Goal: Transaction & Acquisition: Purchase product/service

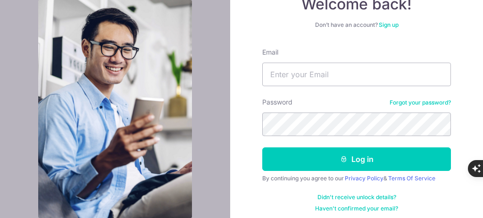
scroll to position [108, 0]
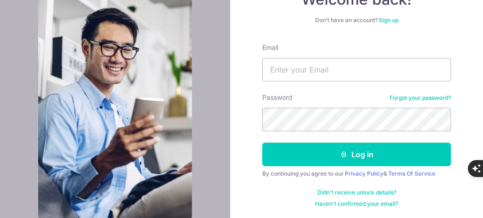
type input "[EMAIL_ADDRESS][DOMAIN_NAME]"
click at [262, 143] on button "Log in" at bounding box center [356, 155] width 189 height 24
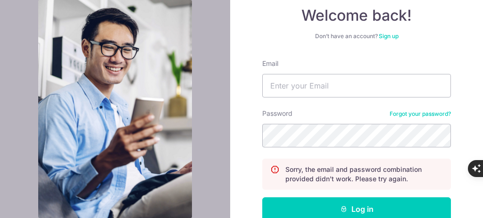
scroll to position [94, 0]
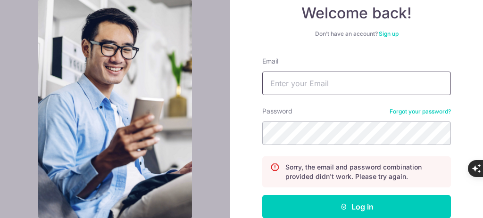
click at [323, 94] on input "Email" at bounding box center [356, 84] width 189 height 24
type input "thaddaeusdominic@gmail.com"
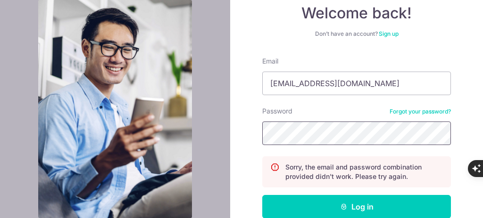
click at [262, 195] on button "Log in" at bounding box center [356, 207] width 189 height 24
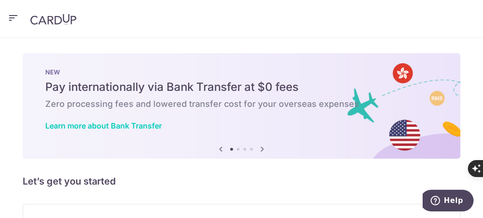
click at [18, 12] on icon "button" at bounding box center [13, 18] width 11 height 12
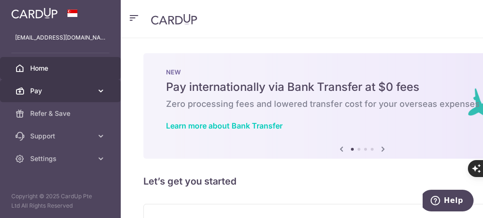
click at [56, 87] on span "Pay" at bounding box center [61, 90] width 62 height 9
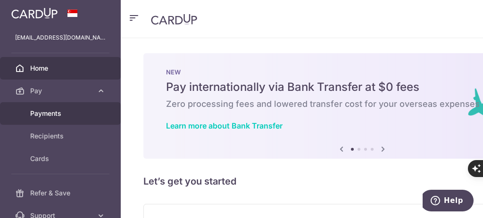
click at [57, 110] on span "Payments" at bounding box center [61, 113] width 62 height 9
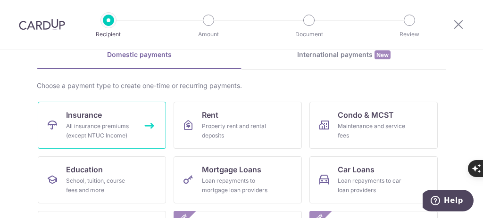
scroll to position [47, 0]
click at [127, 117] on link "Insurance All insurance premiums (except NTUC Income)" at bounding box center [102, 124] width 128 height 47
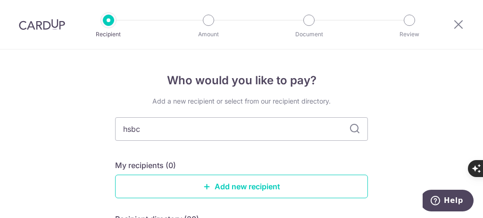
type input "hsbc"
click at [353, 129] on icon at bounding box center [354, 128] width 11 height 11
click at [296, 130] on input "hsbc" at bounding box center [241, 129] width 253 height 24
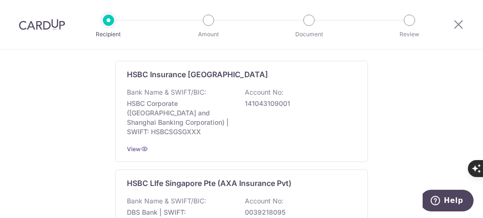
scroll to position [47, 0]
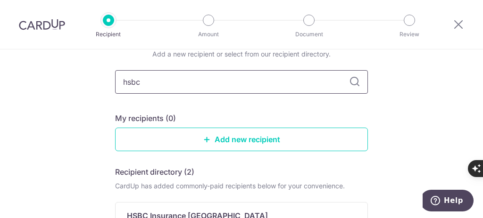
click at [264, 76] on input "hsbc" at bounding box center [241, 82] width 253 height 24
click at [351, 82] on icon at bounding box center [354, 81] width 11 height 11
click at [261, 137] on link "Add new recipient" at bounding box center [241, 140] width 253 height 24
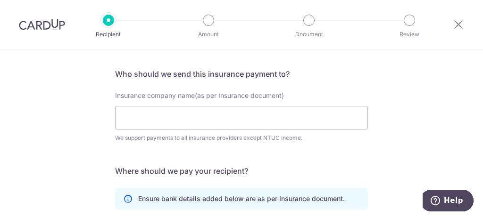
scroll to position [94, 0]
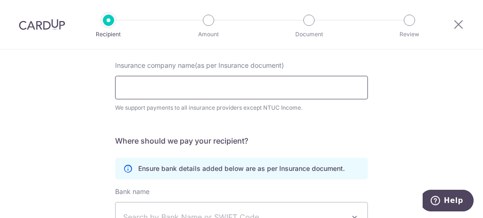
click at [217, 85] on input "Insurance company name(as per Insurance document)" at bounding box center [241, 88] width 253 height 24
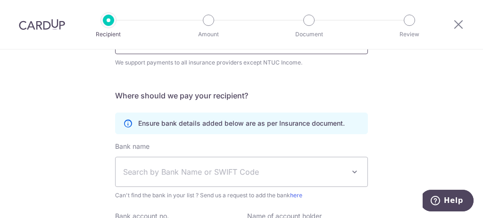
scroll to position [189, 0]
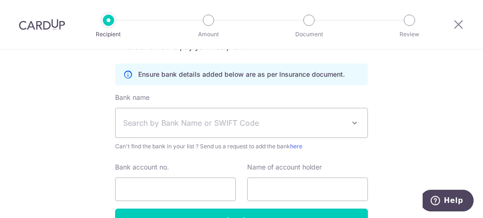
type input "HSBC Life (Singapore) Pte. Ltd."
click at [160, 115] on span "Search by Bank Name or SWIFT Code" at bounding box center [241, 122] width 252 height 29
click at [90, 126] on div "Who would you like to pay? Your recipient does not need a CardUp account to rec…" at bounding box center [241, 69] width 483 height 416
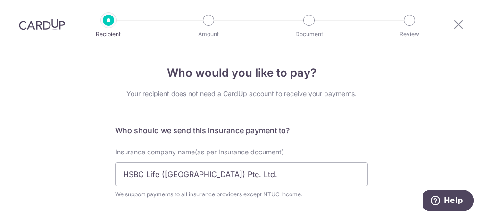
scroll to position [0, 0]
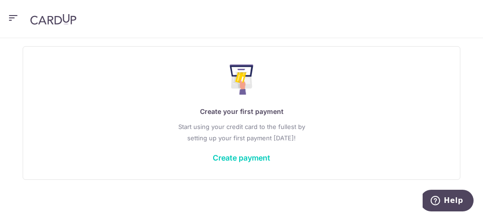
scroll to position [164, 0]
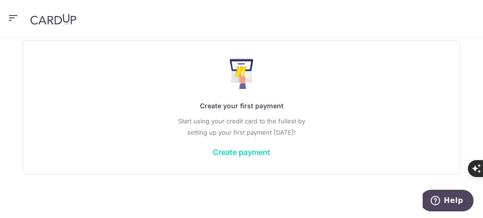
click at [256, 150] on link "Create payment" at bounding box center [242, 152] width 58 height 9
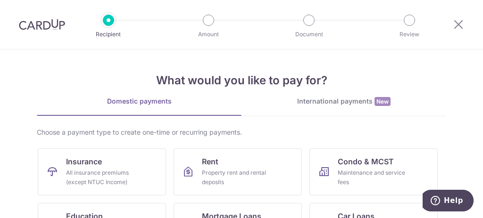
click at [344, 110] on link "International payments New" at bounding box center [343, 106] width 205 height 19
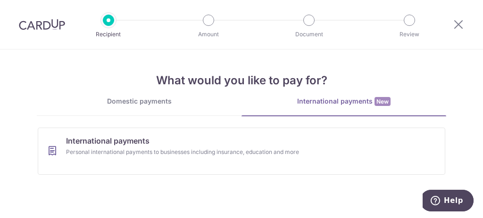
click at [164, 105] on div "Domestic payments" at bounding box center [139, 101] width 205 height 9
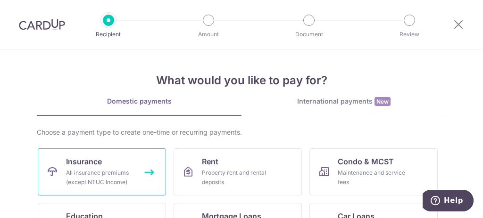
click at [130, 159] on link "Insurance All insurance premiums (except NTUC Income)" at bounding box center [102, 171] width 128 height 47
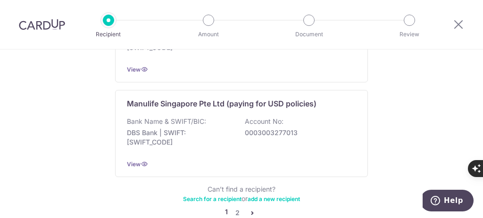
scroll to position [1065, 0]
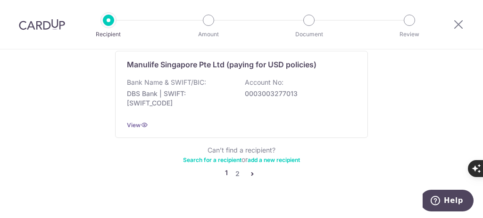
click at [232, 168] on link "2" at bounding box center [236, 173] width 11 height 11
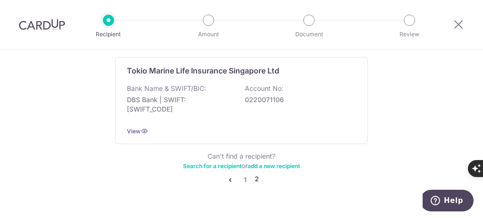
scroll to position [1070, 0]
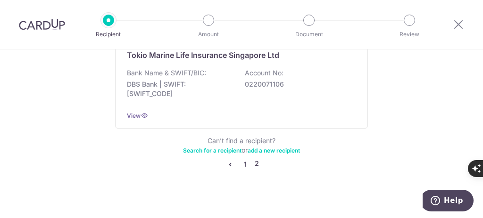
click at [247, 159] on link "1" at bounding box center [244, 164] width 11 height 11
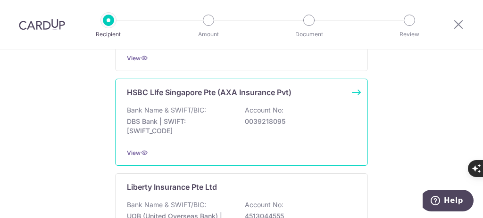
scroll to position [754, 0]
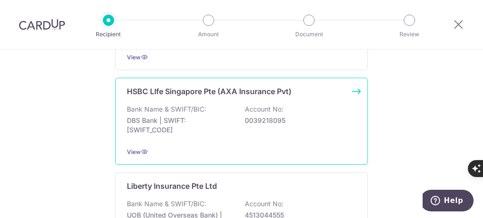
click at [336, 86] on div "HSBC LIfe Singapore Pte (AXA Insurance Pvt)" at bounding box center [236, 91] width 218 height 11
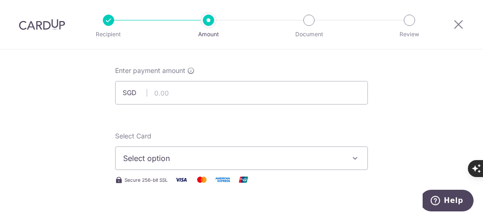
scroll to position [47, 0]
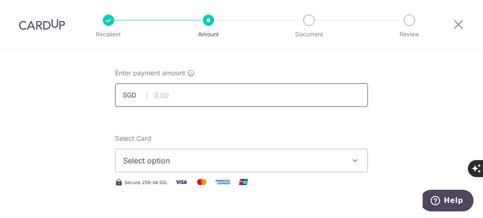
click at [207, 99] on input "text" at bounding box center [241, 95] width 253 height 24
type input "605.32"
click at [196, 157] on span "Select option" at bounding box center [233, 160] width 220 height 11
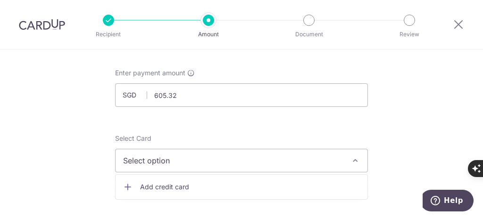
scroll to position [94, 0]
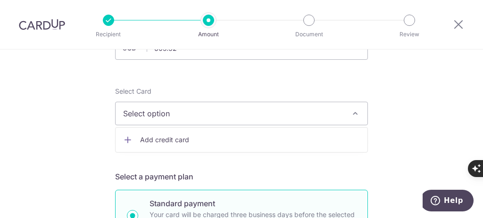
click at [173, 140] on span "Add credit card" at bounding box center [250, 139] width 220 height 9
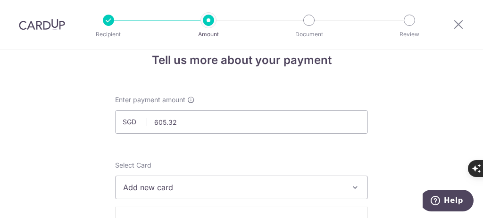
scroll to position [0, 0]
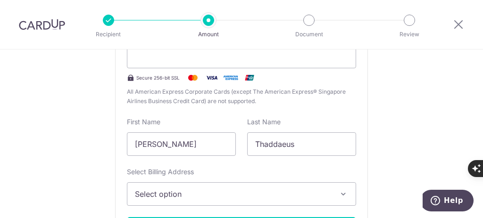
scroll to position [236, 0]
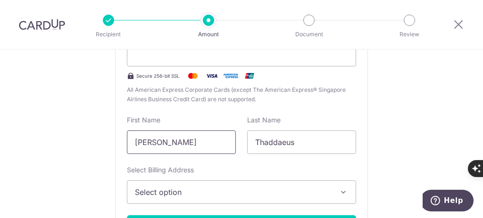
click at [191, 137] on input "[PERSON_NAME]" at bounding box center [181, 143] width 109 height 24
drag, startPoint x: 175, startPoint y: 140, endPoint x: 116, endPoint y: 137, distance: 59.0
click at [116, 138] on div "New card details Card Secure 256-bit SSL All American Express Corporate Cards (…" at bounding box center [241, 127] width 253 height 271
type input "Chun Hong"
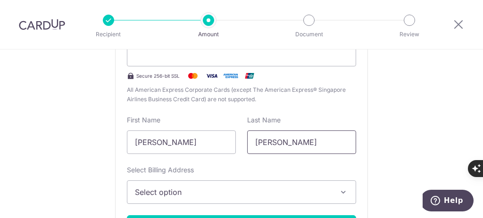
type input "Wong"
click at [149, 190] on span "Select option" at bounding box center [233, 192] width 196 height 11
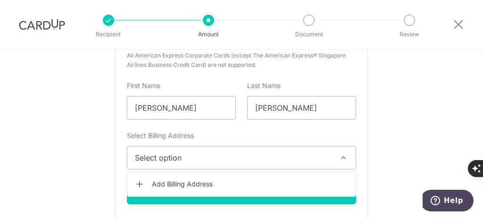
scroll to position [283, 0]
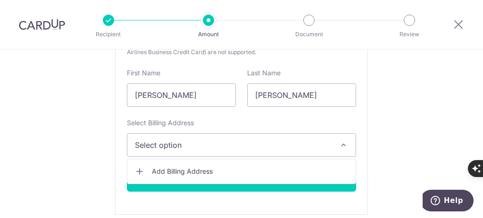
click at [161, 167] on span "Add Billing Address" at bounding box center [250, 171] width 196 height 9
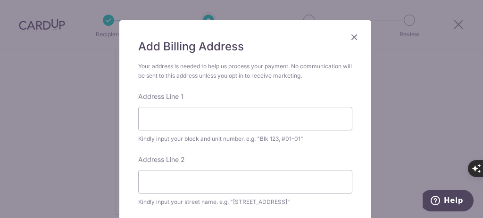
scroll to position [94, 0]
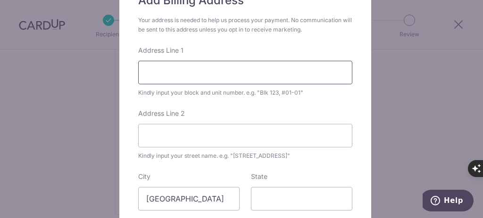
click at [161, 73] on input "Address Line 1" at bounding box center [245, 73] width 214 height 24
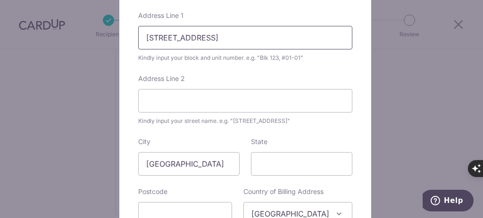
scroll to position [141, 0]
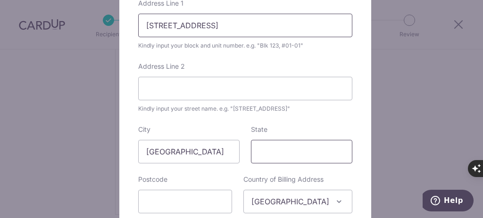
type input "865 Tampines Street 83"
click at [265, 151] on input "State" at bounding box center [301, 152] width 101 height 24
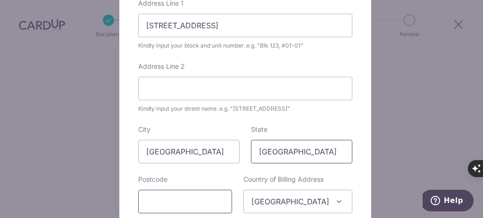
type input "Singapore"
click at [160, 199] on input "text" at bounding box center [185, 202] width 94 height 24
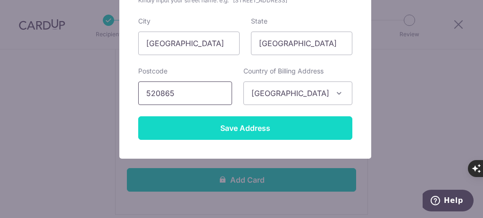
scroll to position [257, 0]
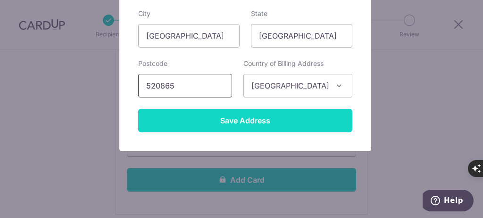
type input "520865"
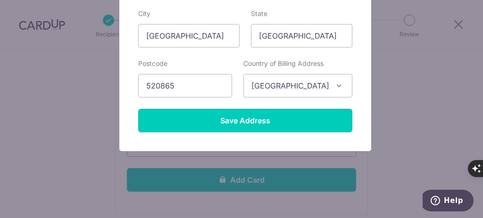
click at [235, 127] on input "Save Address" at bounding box center [245, 121] width 214 height 24
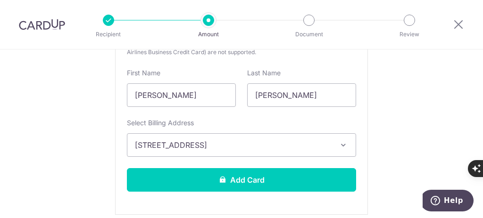
scroll to position [377, 0]
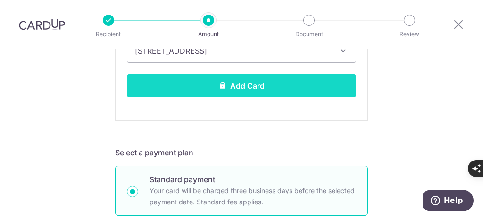
click at [259, 90] on button "Add Card" at bounding box center [241, 86] width 229 height 24
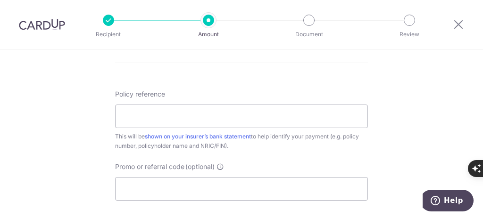
scroll to position [543, 0]
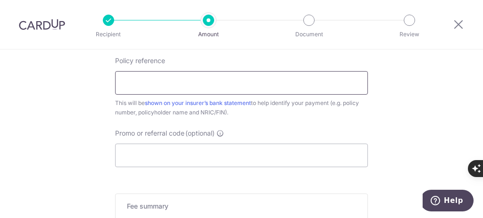
click at [180, 71] on input "Policy reference" at bounding box center [241, 83] width 253 height 24
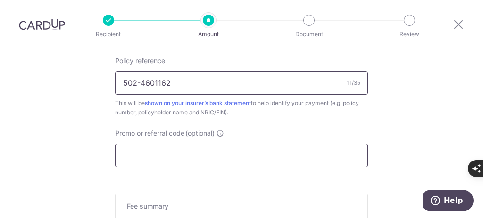
type input "502-4601162"
click at [201, 150] on input "Promo or referral code (optional)" at bounding box center [241, 156] width 253 height 24
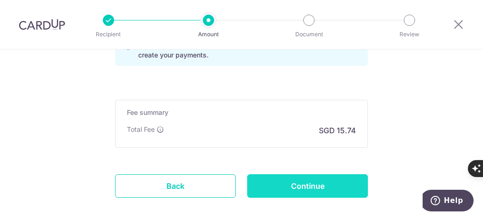
scroll to position [727, 0]
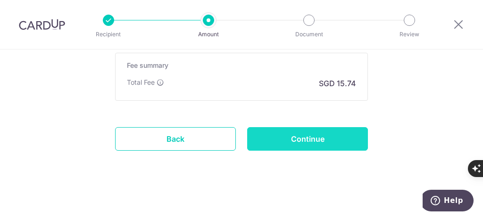
type input "MILELION"
click at [337, 131] on input "Continue" at bounding box center [307, 139] width 121 height 24
type input "Create Schedule"
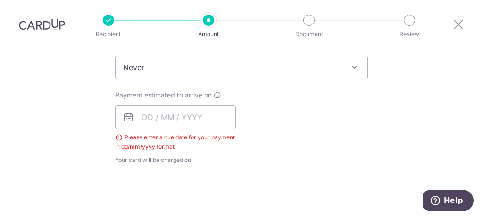
scroll to position [384, 0]
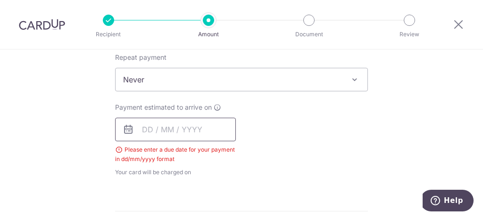
click at [138, 124] on input "text" at bounding box center [175, 130] width 121 height 24
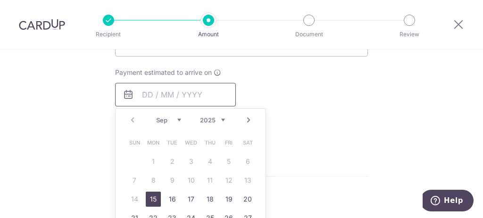
scroll to position [431, 0]
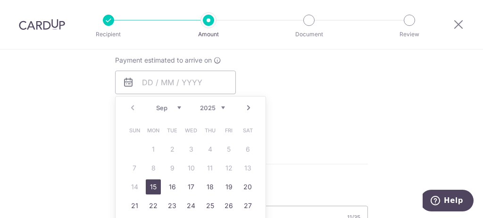
click at [149, 185] on link "15" at bounding box center [153, 187] width 15 height 15
type input "[DATE]"
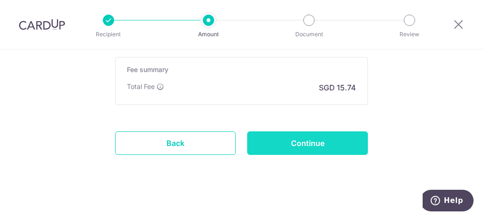
click at [308, 147] on input "Continue" at bounding box center [307, 144] width 121 height 24
type input "Create Schedule"
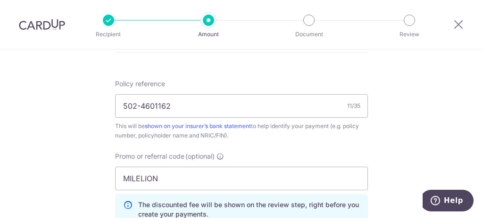
scroll to position [526, 0]
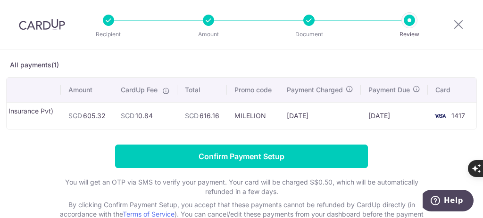
scroll to position [94, 0]
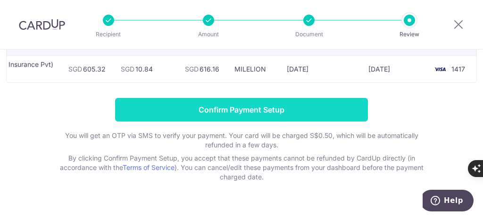
click at [218, 105] on input "Confirm Payment Setup" at bounding box center [241, 110] width 253 height 24
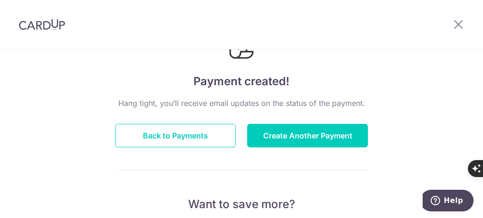
scroll to position [94, 0]
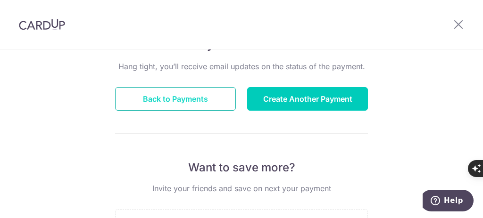
click at [208, 103] on button "Back to Payments" at bounding box center [175, 99] width 121 height 24
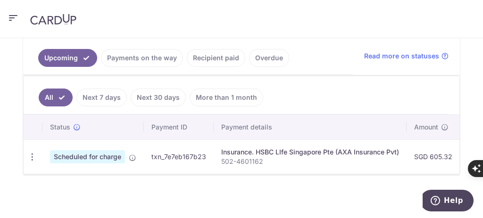
scroll to position [216, 0]
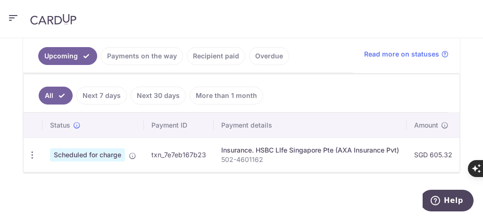
click at [275, 146] on div "Insurance. HSBC LIfe Singapore Pte (AXA Insurance Pvt)" at bounding box center [310, 150] width 178 height 9
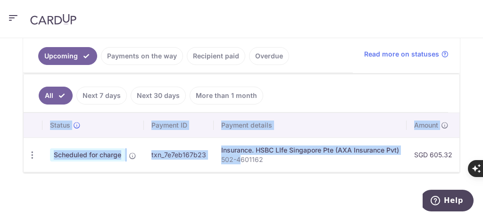
drag, startPoint x: 238, startPoint y: 168, endPoint x: 277, endPoint y: 170, distance: 39.2
click at [277, 170] on div "Status Payment ID Payment details Amount CardUp fee Total amt. Charge date Due …" at bounding box center [242, 142] width 436 height 59
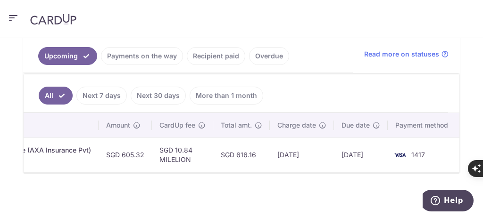
click at [255, 157] on td "SGD 616.16" at bounding box center [241, 155] width 57 height 34
